Goal: Information Seeking & Learning: Check status

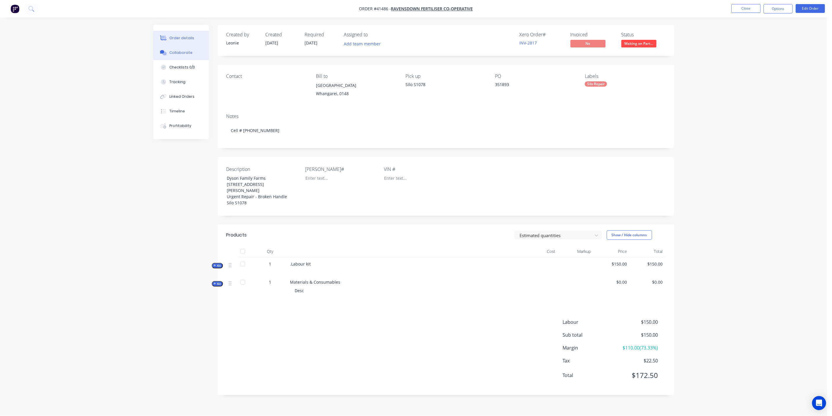
click at [189, 52] on div "Collaborate" at bounding box center [180, 52] width 23 height 5
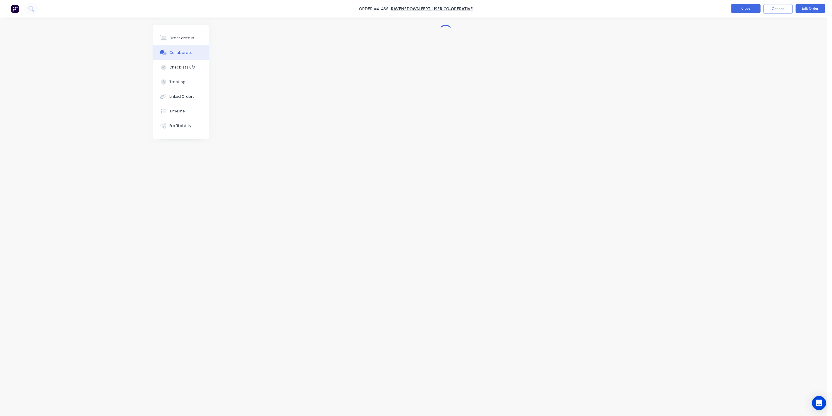
click at [749, 7] on button "Close" at bounding box center [745, 8] width 29 height 9
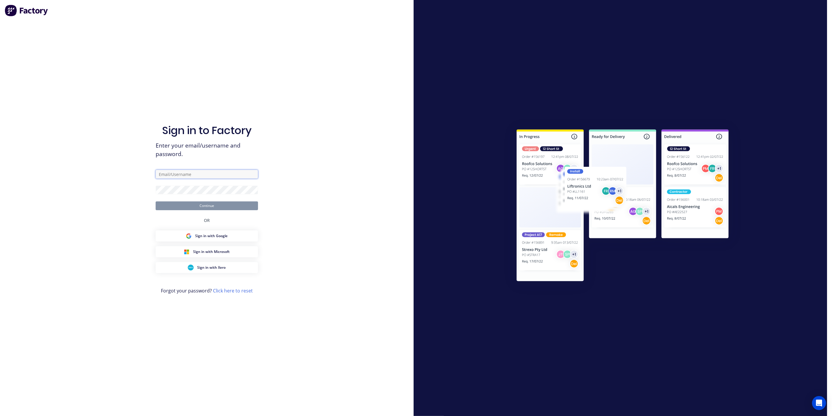
click at [205, 174] on input "text" at bounding box center [207, 174] width 102 height 9
drag, startPoint x: 214, startPoint y: 172, endPoint x: 144, endPoint y: 172, distance: 70.8
click at [144, 172] on div "Sign in to Factory Enter your email/username and password. [EMAIL_ADDRESS][PERS…" at bounding box center [206, 208] width 413 height 416
type input "[EMAIL_ADDRESS][DOMAIN_NAME]"
click at [156, 201] on button "Continue" at bounding box center [207, 205] width 102 height 9
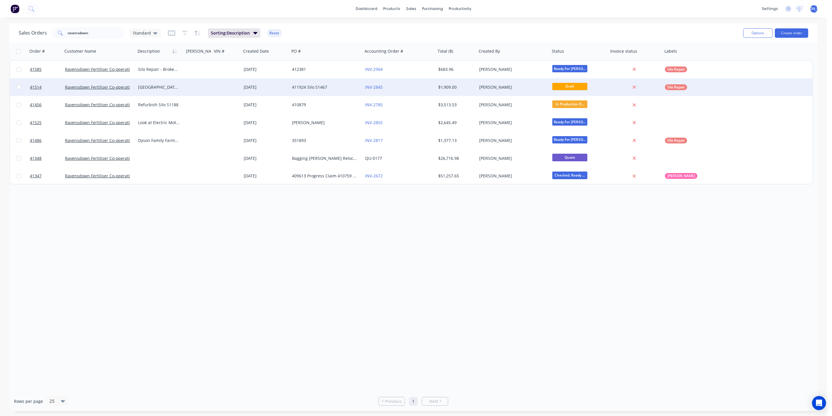
click at [193, 87] on div at bounding box center [198, 87] width 28 height 18
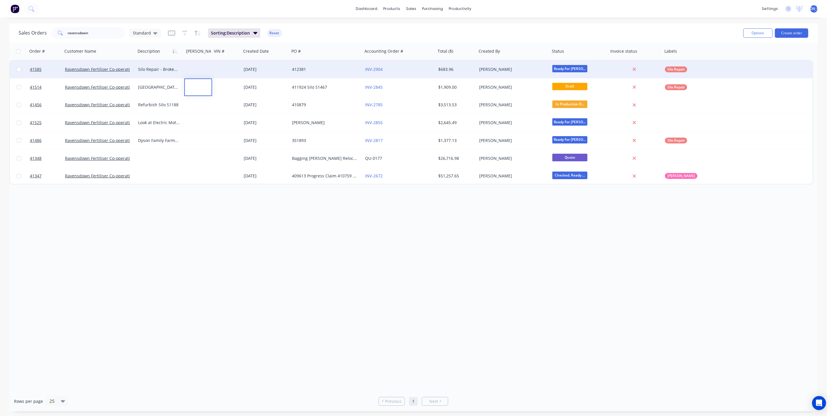
click at [161, 74] on div "Silo Repair - Broken Handle and Slide" at bounding box center [160, 70] width 49 height 18
click at [111, 74] on div "Ravensdown Fertiliser Co-operative" at bounding box center [99, 70] width 73 height 18
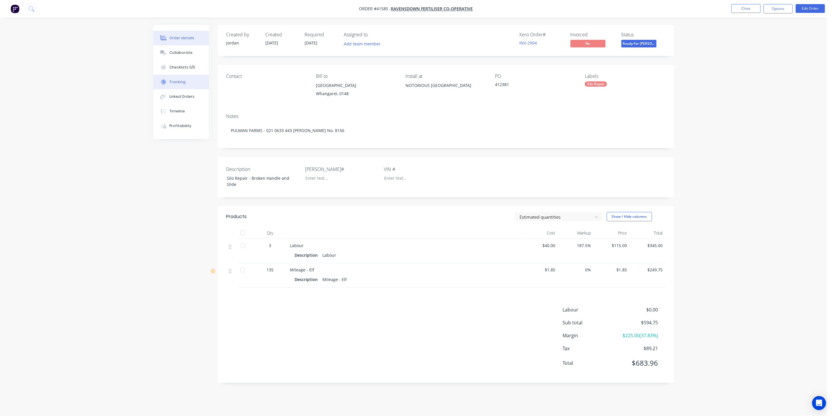
click at [182, 82] on div "Tracking" at bounding box center [177, 81] width 16 height 5
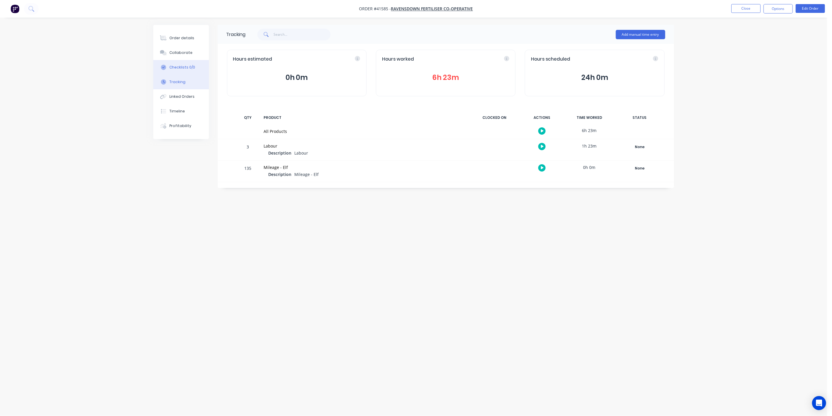
click at [192, 67] on div "Checklists 0/0" at bounding box center [182, 67] width 26 height 5
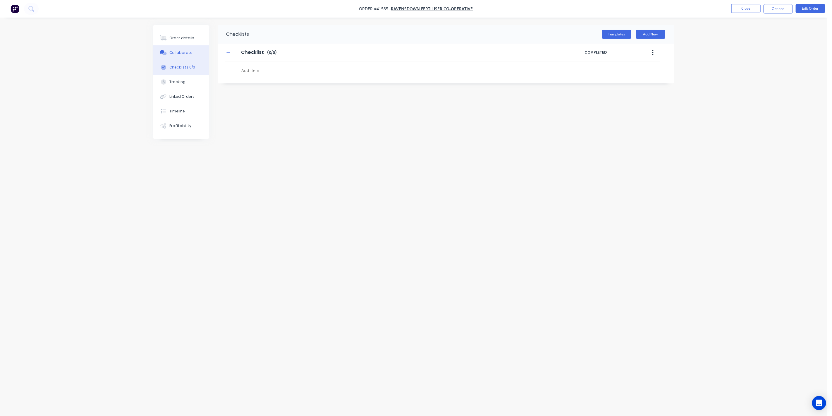
click at [187, 54] on div "Collaborate" at bounding box center [180, 52] width 23 height 5
click at [183, 32] on button "Order details" at bounding box center [179, 38] width 56 height 15
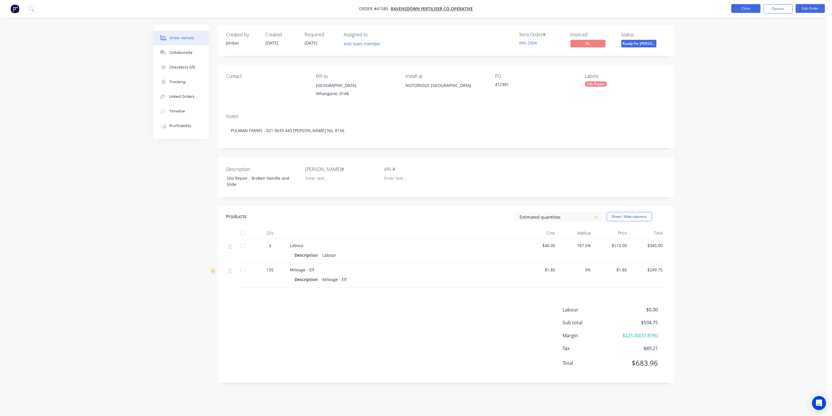
click at [741, 11] on button "Close" at bounding box center [745, 8] width 29 height 9
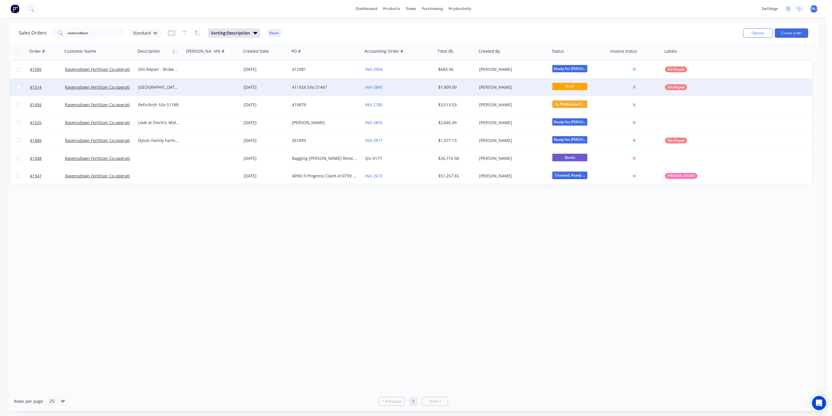
click at [123, 93] on div "Ravensdown Fertiliser Co-operative" at bounding box center [99, 87] width 73 height 18
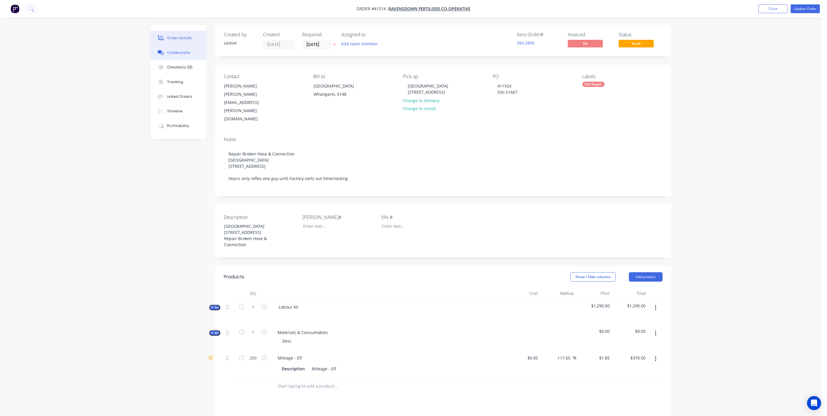
click at [189, 56] on button "Collaborate" at bounding box center [179, 52] width 56 height 15
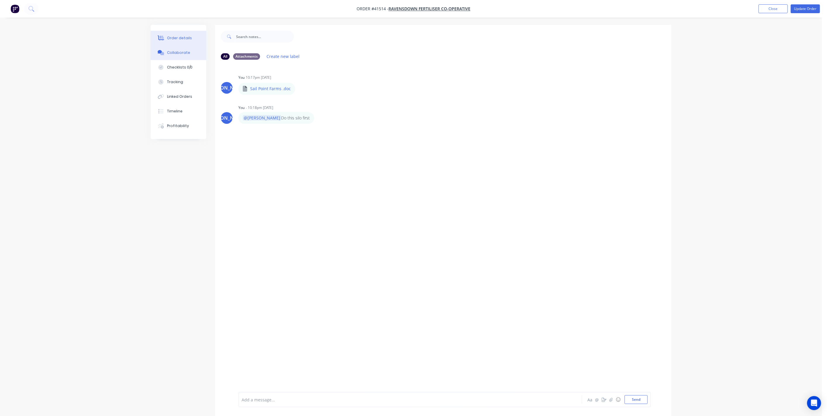
click at [177, 42] on button "Order details" at bounding box center [179, 38] width 56 height 15
click at [778, 6] on button "Close" at bounding box center [772, 8] width 29 height 9
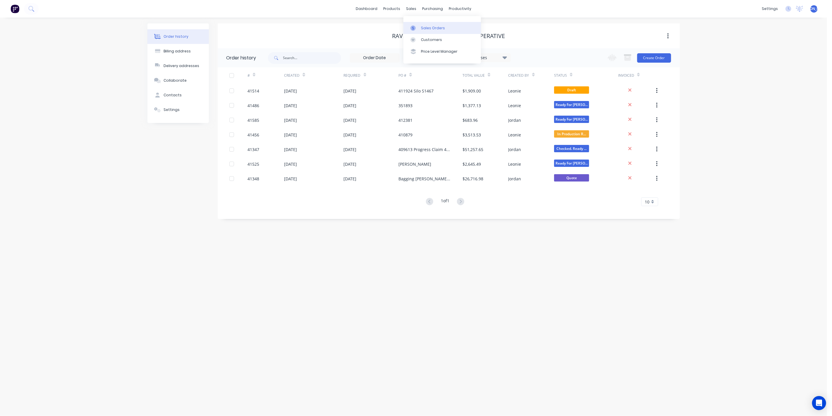
click at [426, 27] on div "Sales Orders" at bounding box center [433, 27] width 24 height 5
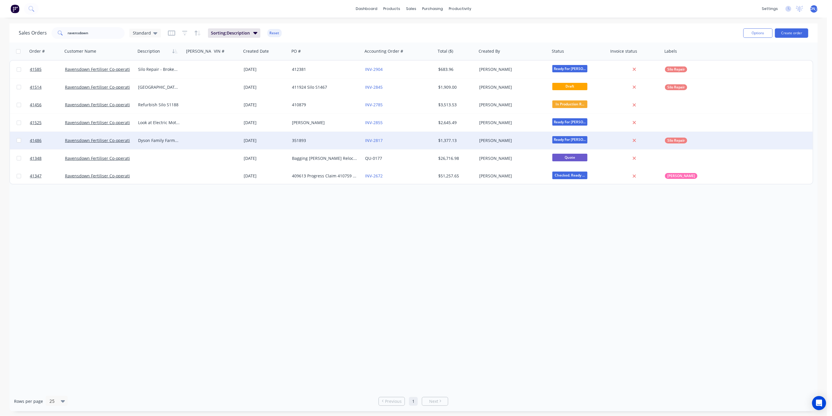
click at [191, 147] on div at bounding box center [198, 141] width 28 height 18
click at [106, 145] on div "Ravensdown Fertiliser Co-operative" at bounding box center [99, 141] width 73 height 18
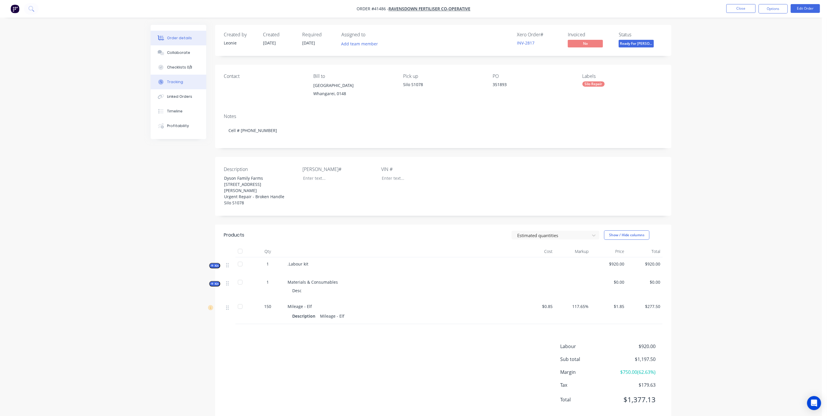
click at [189, 80] on button "Tracking" at bounding box center [179, 82] width 56 height 15
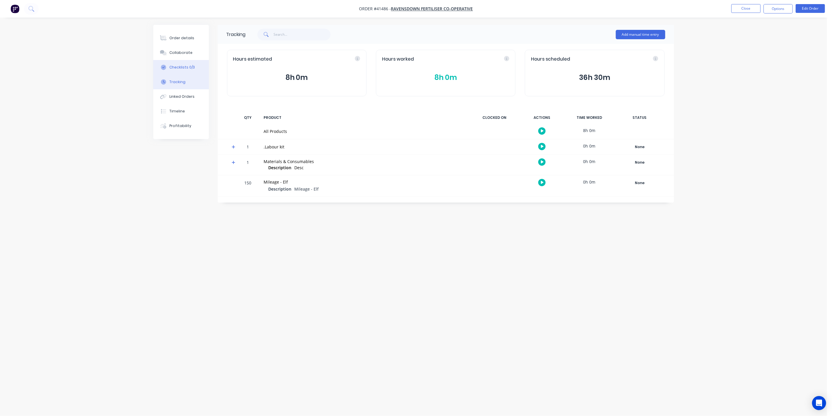
click at [187, 67] on div "Checklists 0/3" at bounding box center [181, 67] width 25 height 5
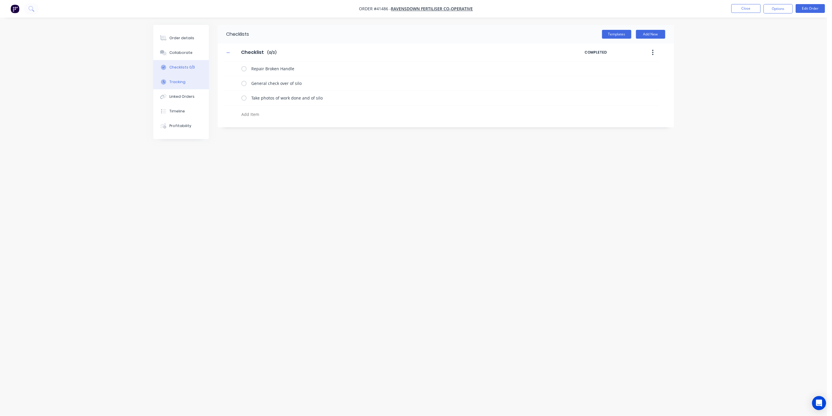
click at [187, 82] on button "Tracking" at bounding box center [181, 82] width 56 height 15
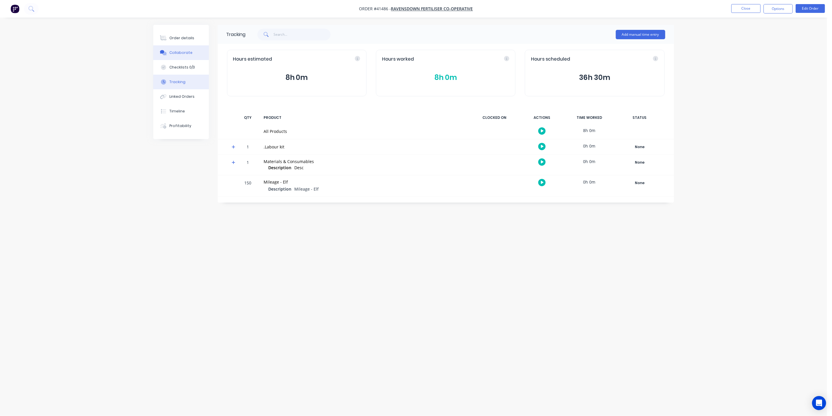
click at [185, 51] on div "Collaborate" at bounding box center [180, 52] width 23 height 5
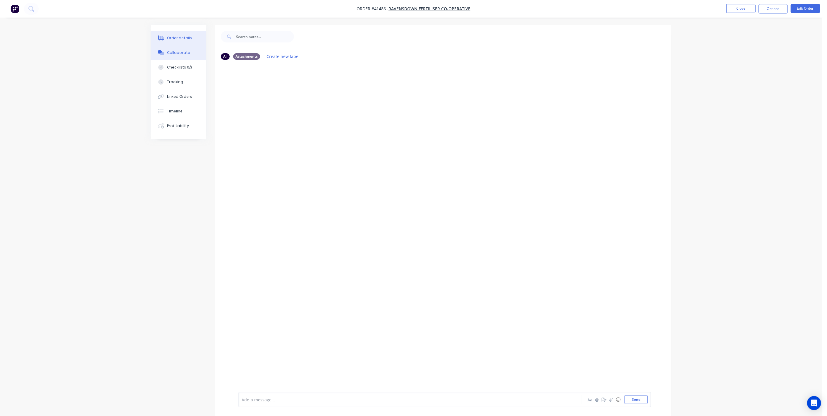
click at [185, 36] on div "Order details" at bounding box center [179, 37] width 25 height 5
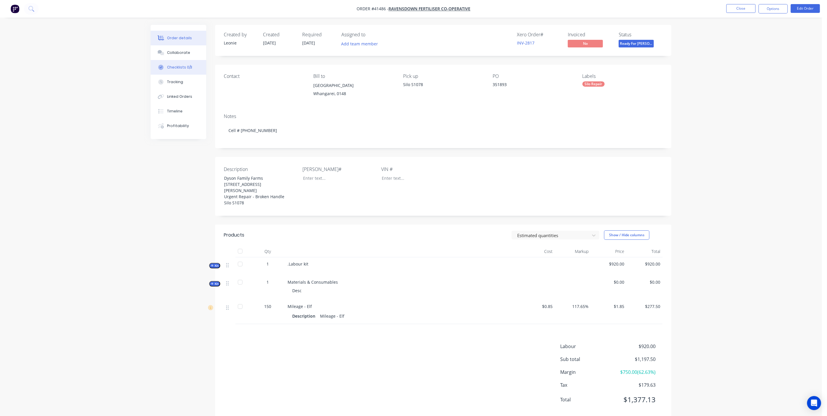
click at [192, 71] on button "Checklists 0/3" at bounding box center [179, 67] width 56 height 15
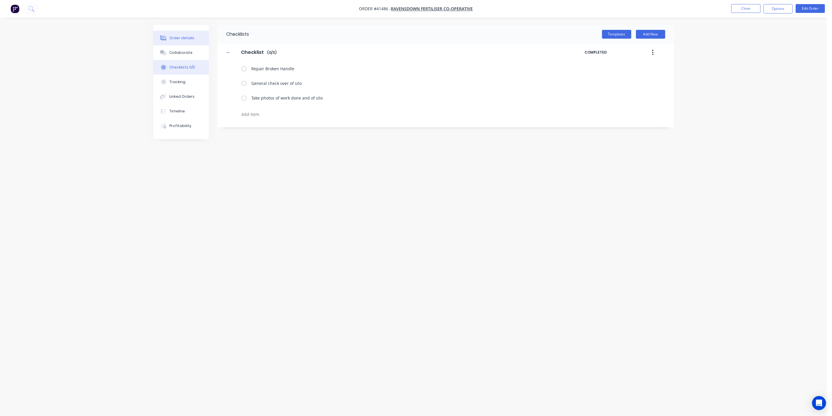
click at [191, 40] on div "Order details" at bounding box center [181, 37] width 25 height 5
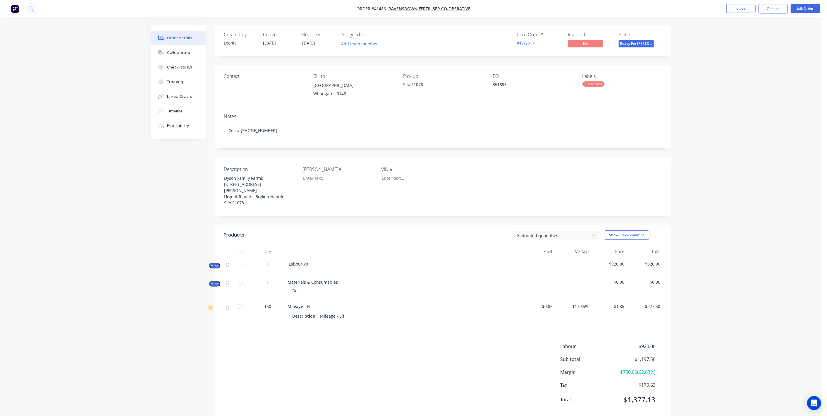
click at [214, 263] on span "Kit" at bounding box center [215, 265] width 8 height 4
click at [217, 281] on span "Kit" at bounding box center [215, 283] width 8 height 4
click at [216, 281] on span "Kit" at bounding box center [215, 283] width 8 height 4
click at [128, 187] on div "Order details Collaborate Checklists 0/3 Tracking Linked Orders Timeline Profit…" at bounding box center [411, 214] width 822 height 428
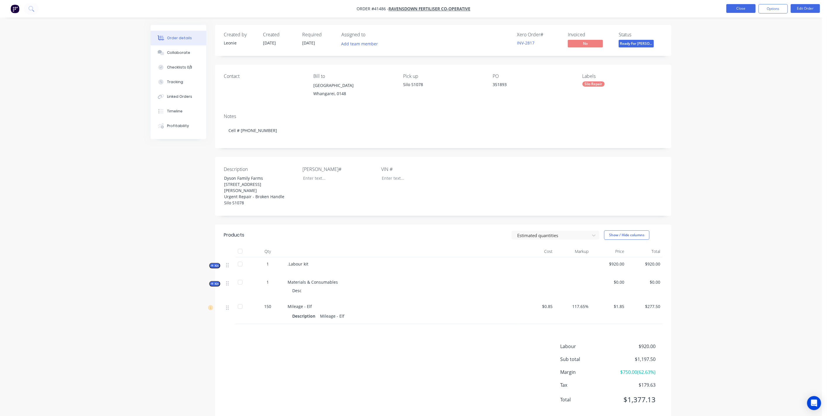
click at [744, 8] on button "Close" at bounding box center [740, 8] width 29 height 9
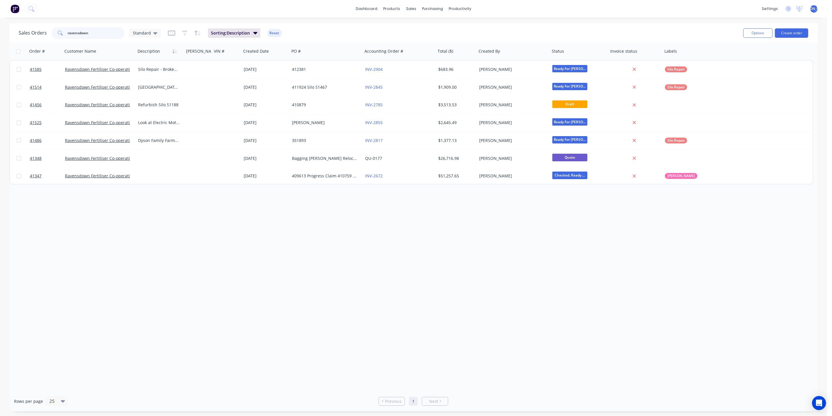
drag, startPoint x: 94, startPoint y: 32, endPoint x: 57, endPoint y: 30, distance: 37.5
click at [57, 30] on div "ravensdown" at bounding box center [87, 33] width 73 height 12
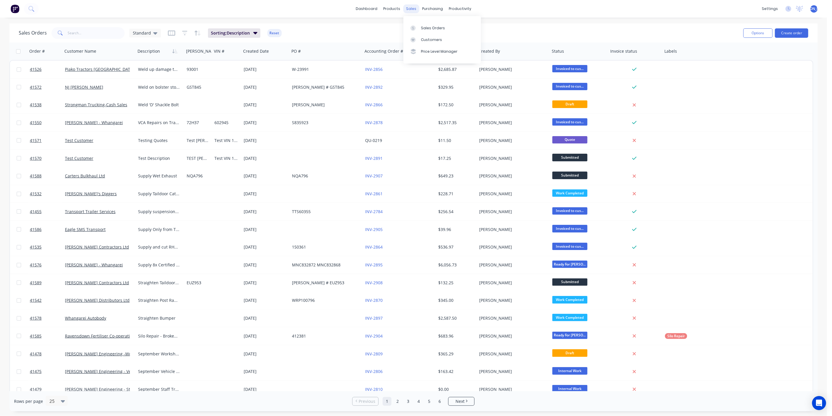
click at [409, 9] on div "sales" at bounding box center [411, 8] width 16 height 9
click at [427, 29] on div "Sales Orders" at bounding box center [433, 27] width 24 height 5
click at [464, 25] on link "Workflow" at bounding box center [482, 28] width 77 height 12
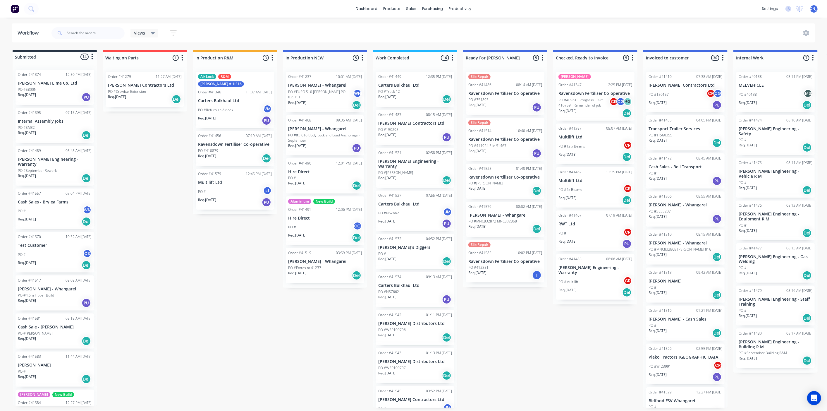
click at [420, 95] on div "Req. [DATE] Del" at bounding box center [415, 99] width 74 height 10
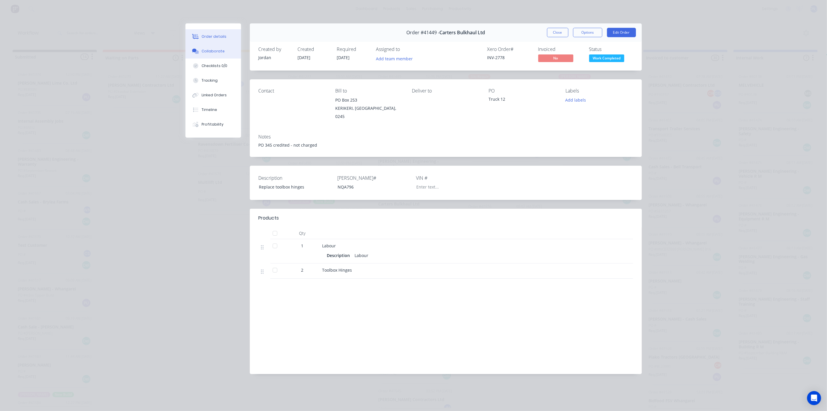
click at [216, 51] on div "Collaborate" at bounding box center [212, 51] width 23 height 5
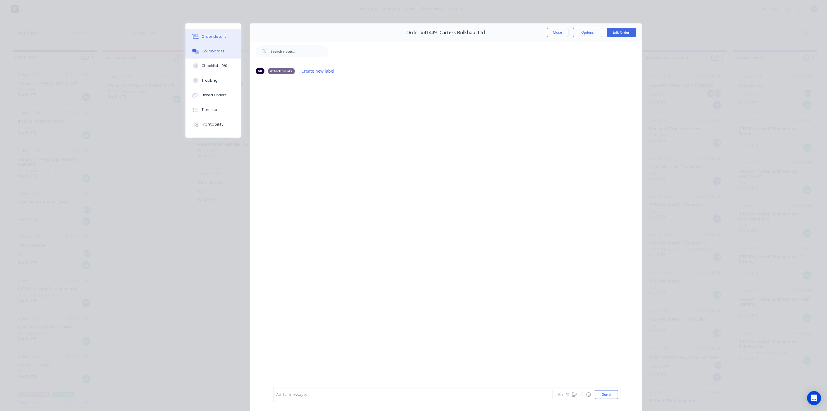
click at [215, 40] on button "Order details" at bounding box center [213, 36] width 56 height 15
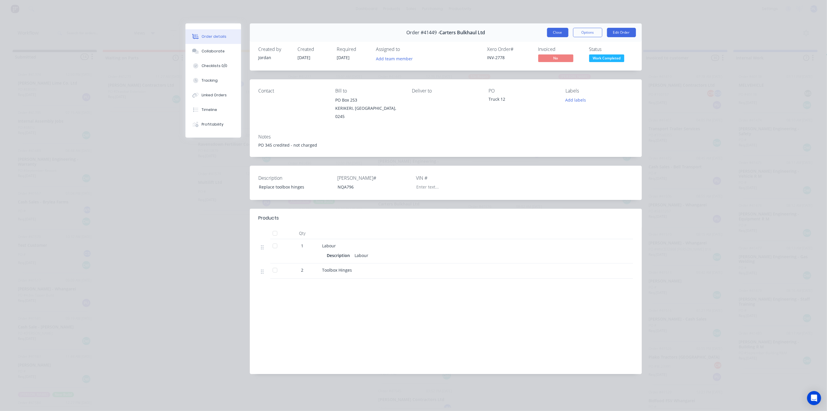
click at [549, 32] on button "Close" at bounding box center [557, 32] width 21 height 9
